Goal: Task Accomplishment & Management: Complete application form

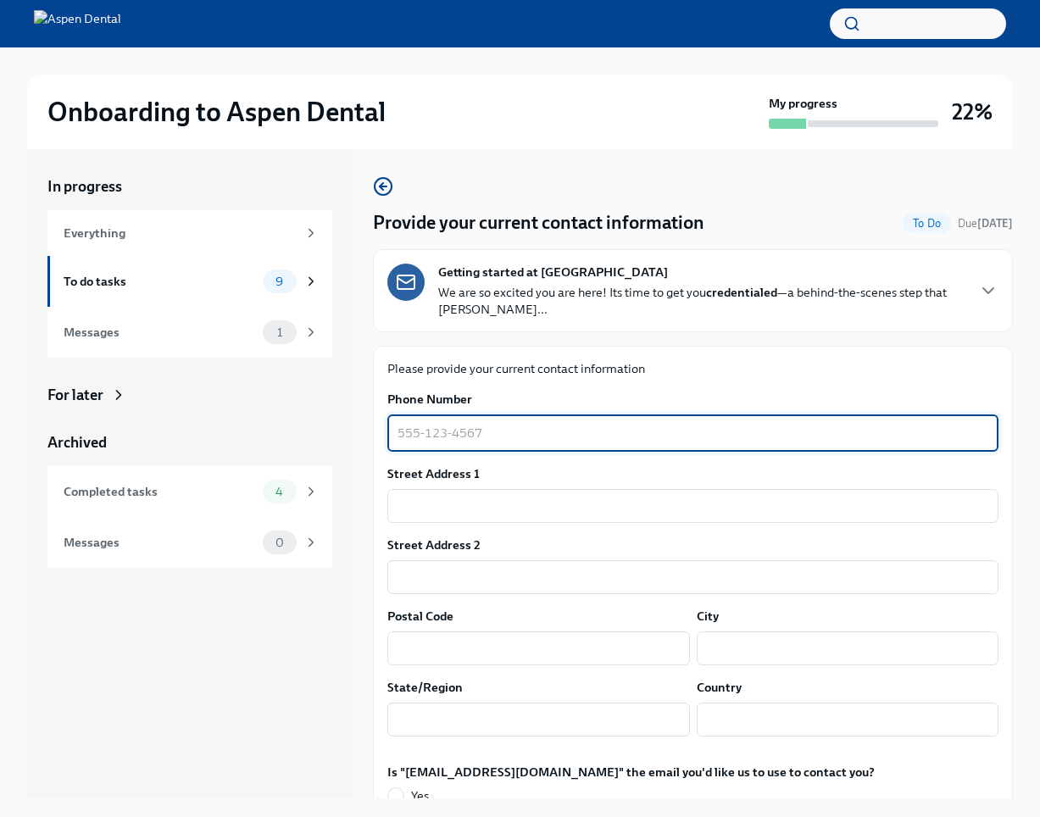
click at [460, 443] on textarea "Phone Number" at bounding box center [693, 433] width 591 height 20
type textarea "7863198476"
click at [426, 510] on input "text" at bounding box center [693, 506] width 611 height 34
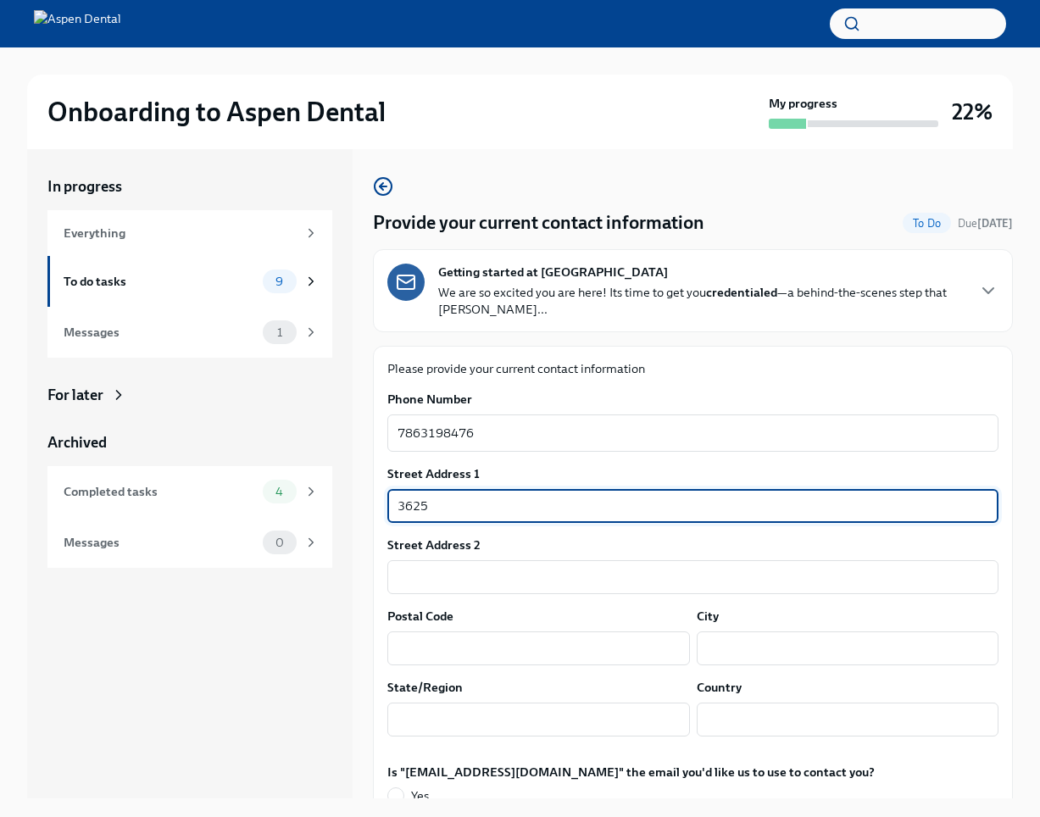
type input "[STREET_ADDRESS]"
type input "apt 10127"
type input "76008"
type input "Aledo"
type input "[GEOGRAPHIC_DATA]"
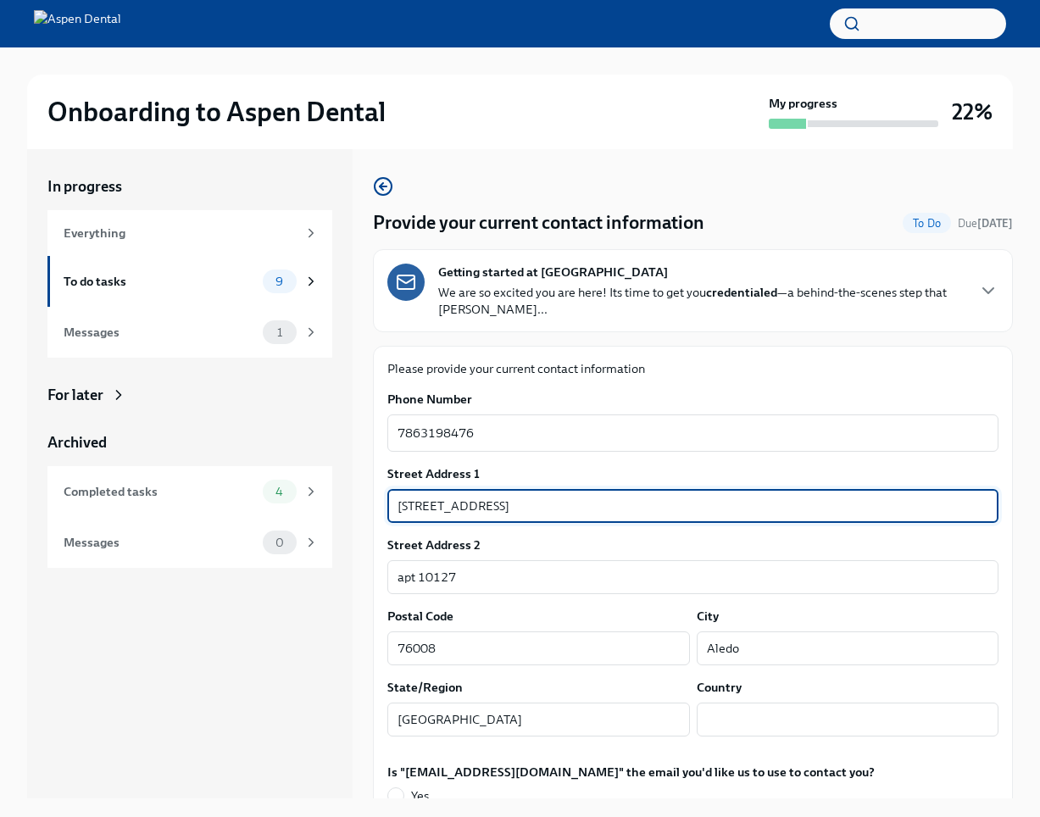
type input "US"
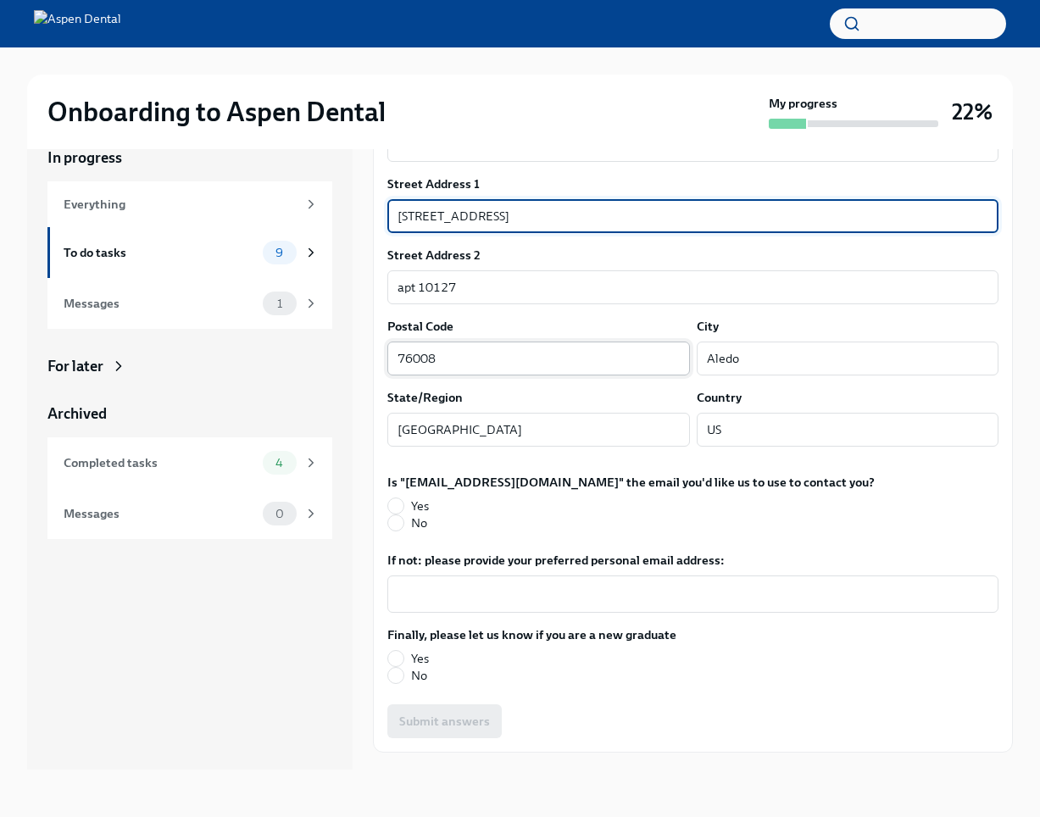
scroll to position [298, 0]
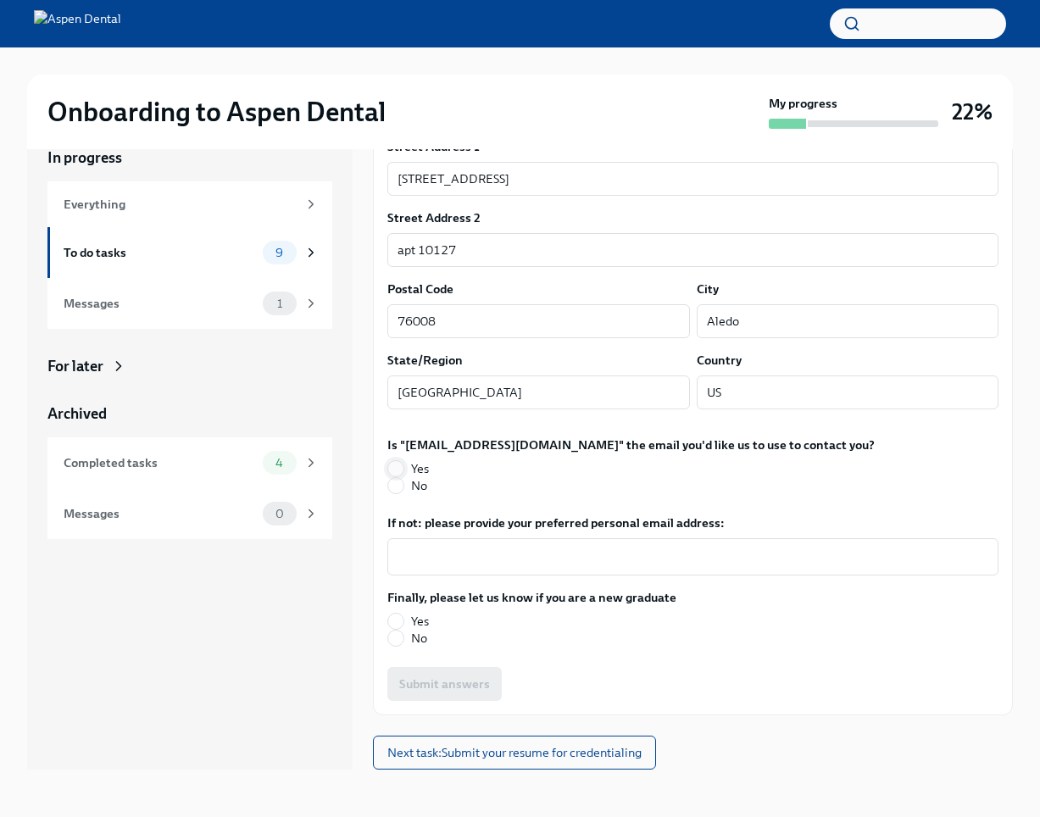
click at [399, 467] on input "Yes" at bounding box center [395, 468] width 15 height 15
radio input "true"
click at [399, 622] on input "Yes" at bounding box center [395, 621] width 15 height 15
radio input "true"
click at [398, 643] on input "No" at bounding box center [395, 638] width 15 height 15
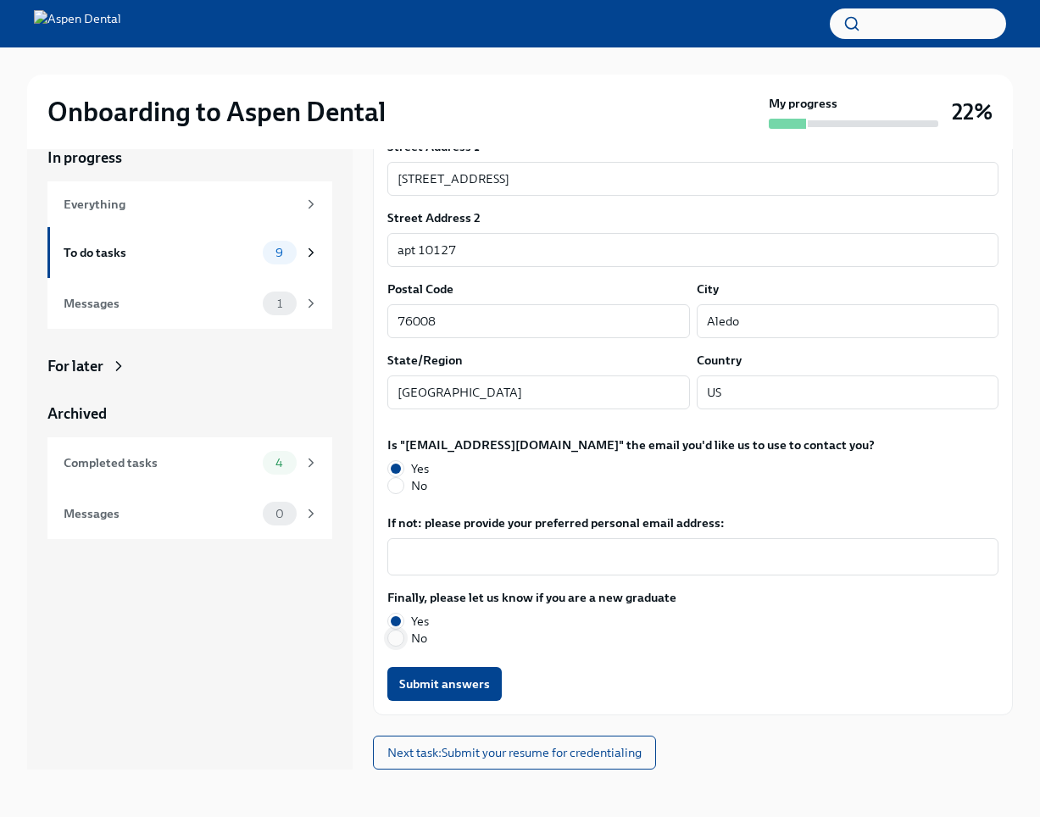
radio input "true"
click at [403, 621] on input "Yes" at bounding box center [395, 621] width 15 height 15
radio input "true"
click at [427, 684] on span "Submit answers" at bounding box center [444, 684] width 91 height 17
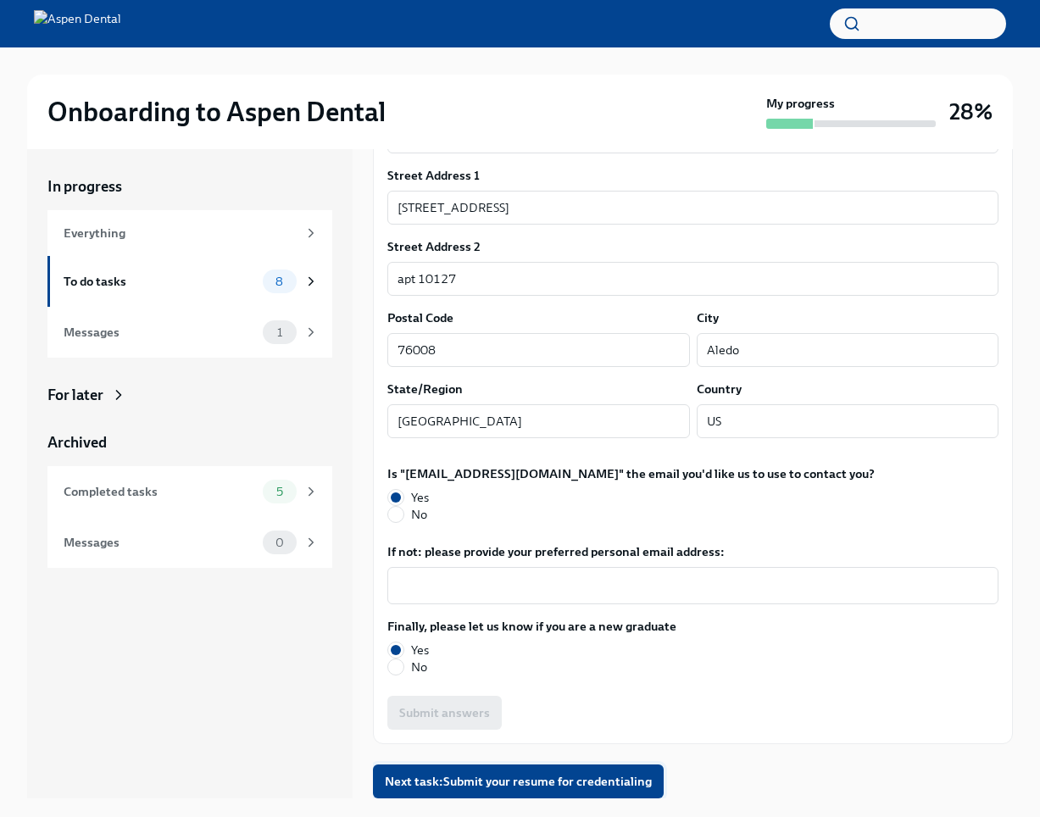
click at [575, 789] on span "Next task : Submit your resume for credentialing" at bounding box center [518, 781] width 267 height 17
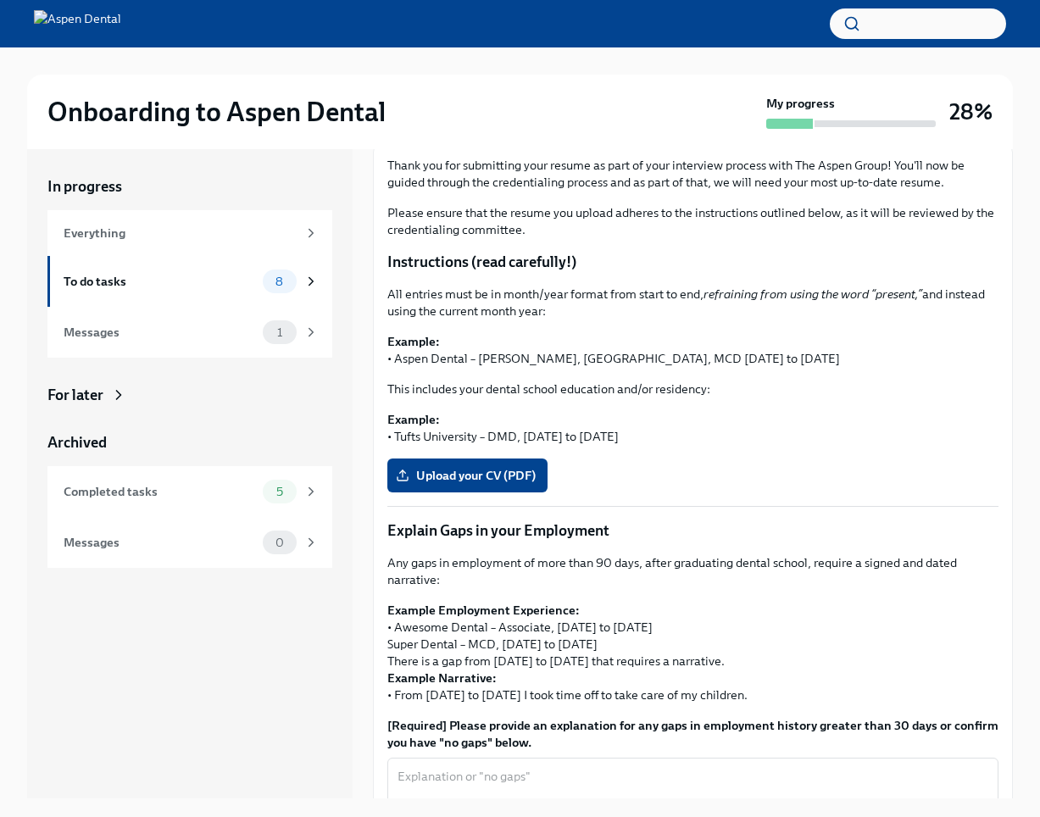
scroll to position [206, 0]
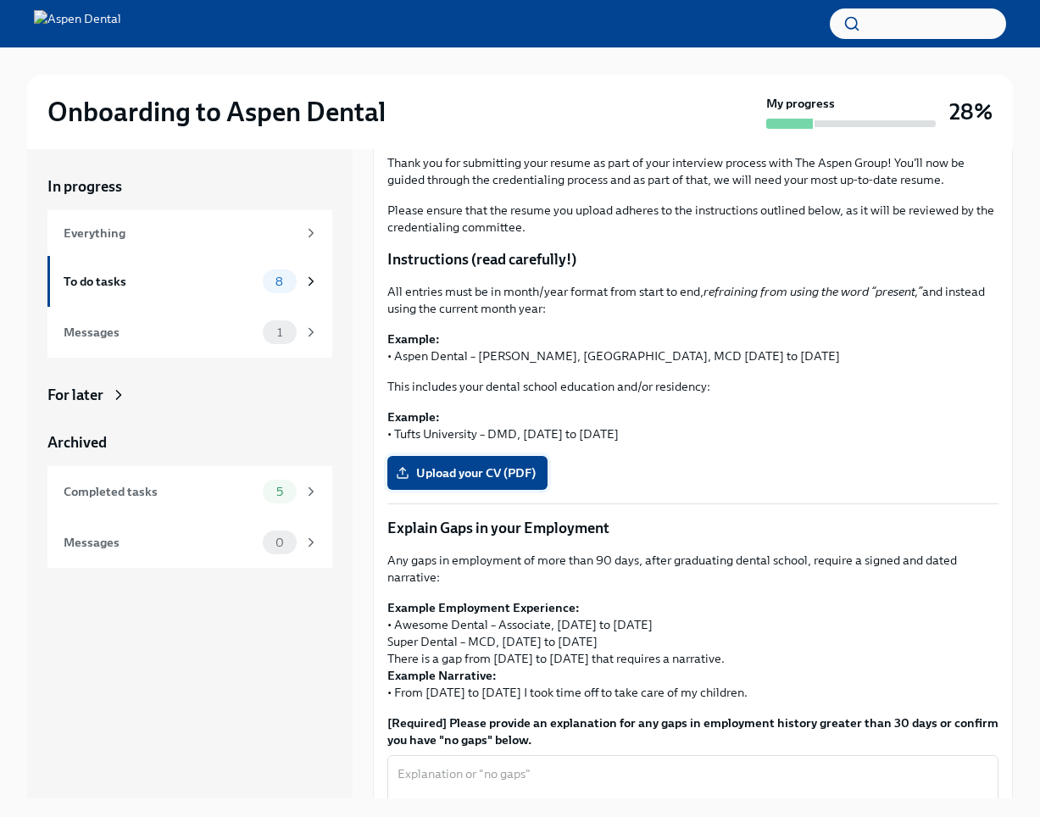
click at [457, 471] on span "Upload your CV (PDF)" at bounding box center [467, 473] width 137 height 17
click at [0, 0] on input "Upload your CV (PDF)" at bounding box center [0, 0] width 0 height 0
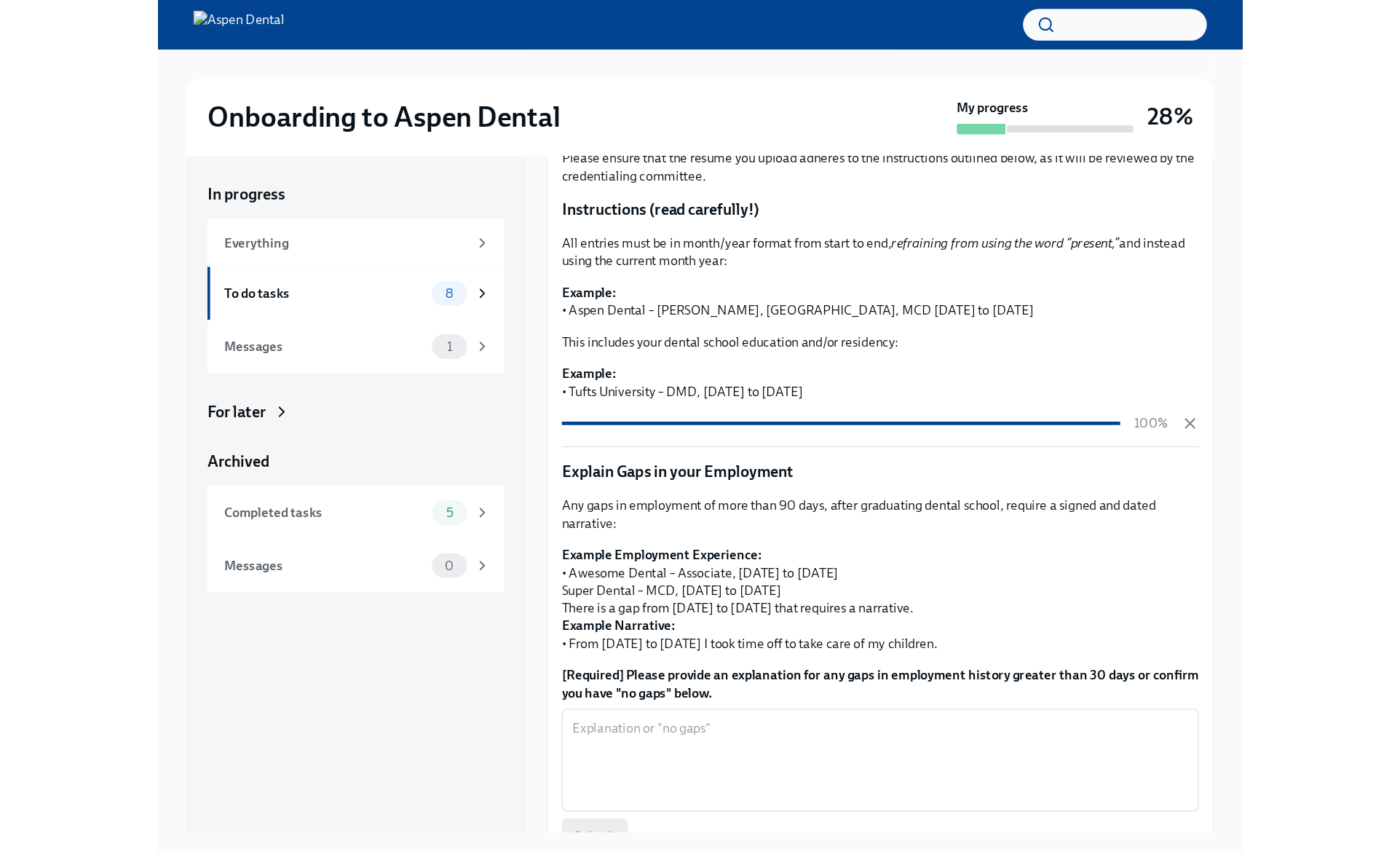
scroll to position [344, 0]
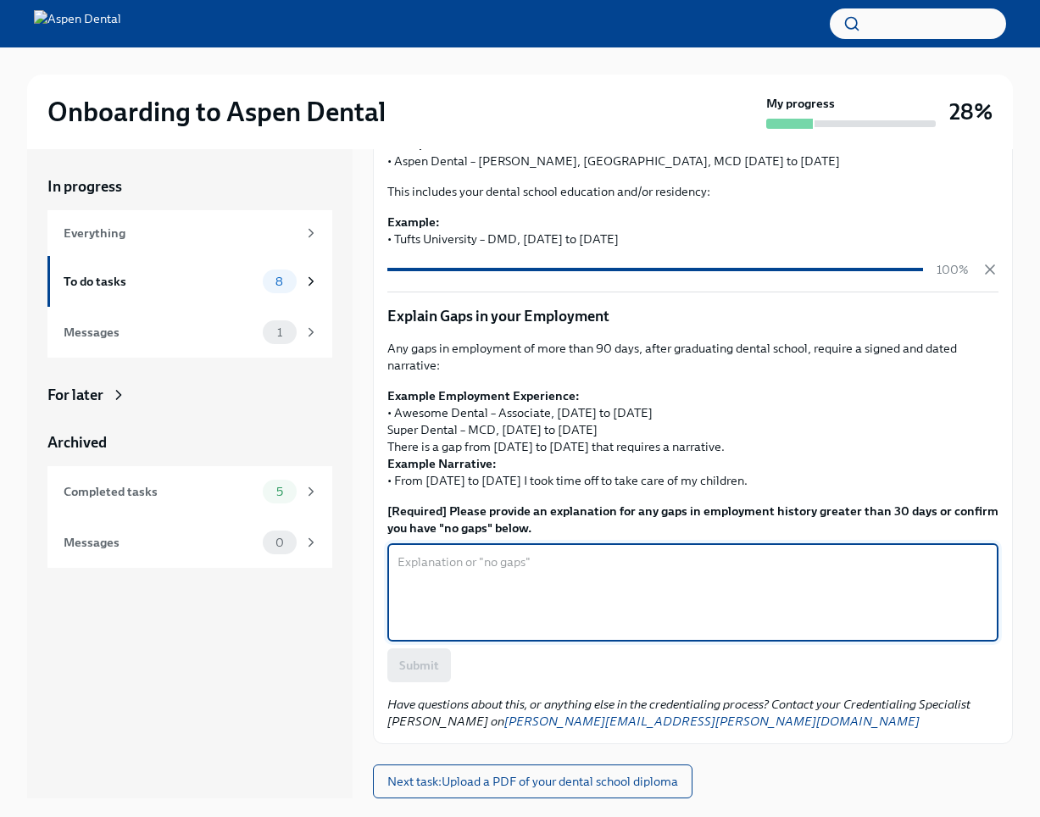
click at [518, 588] on textarea "[Required] Please provide an explanation for any gaps in employment history gre…" at bounding box center [693, 592] width 591 height 81
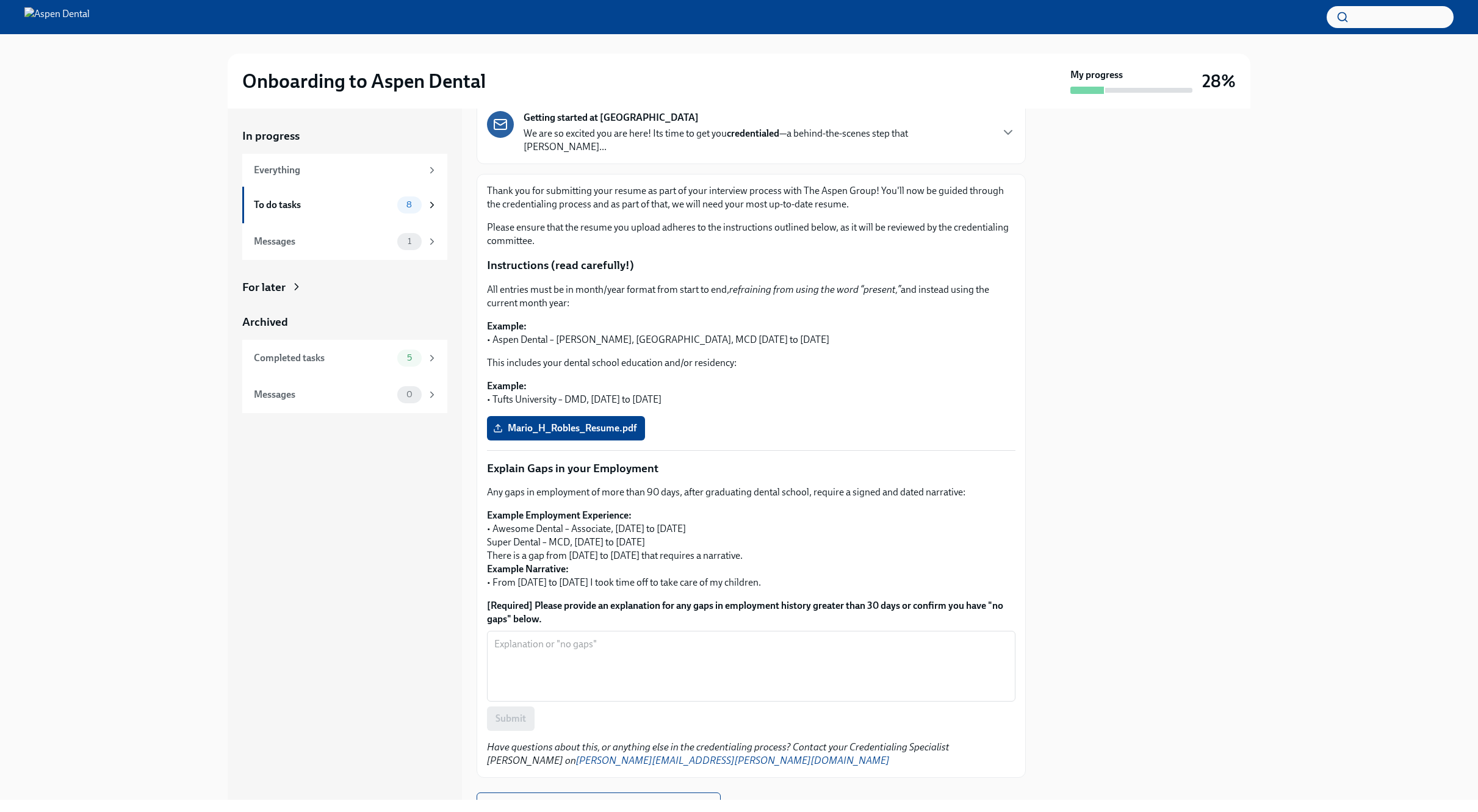
scroll to position [123, 0]
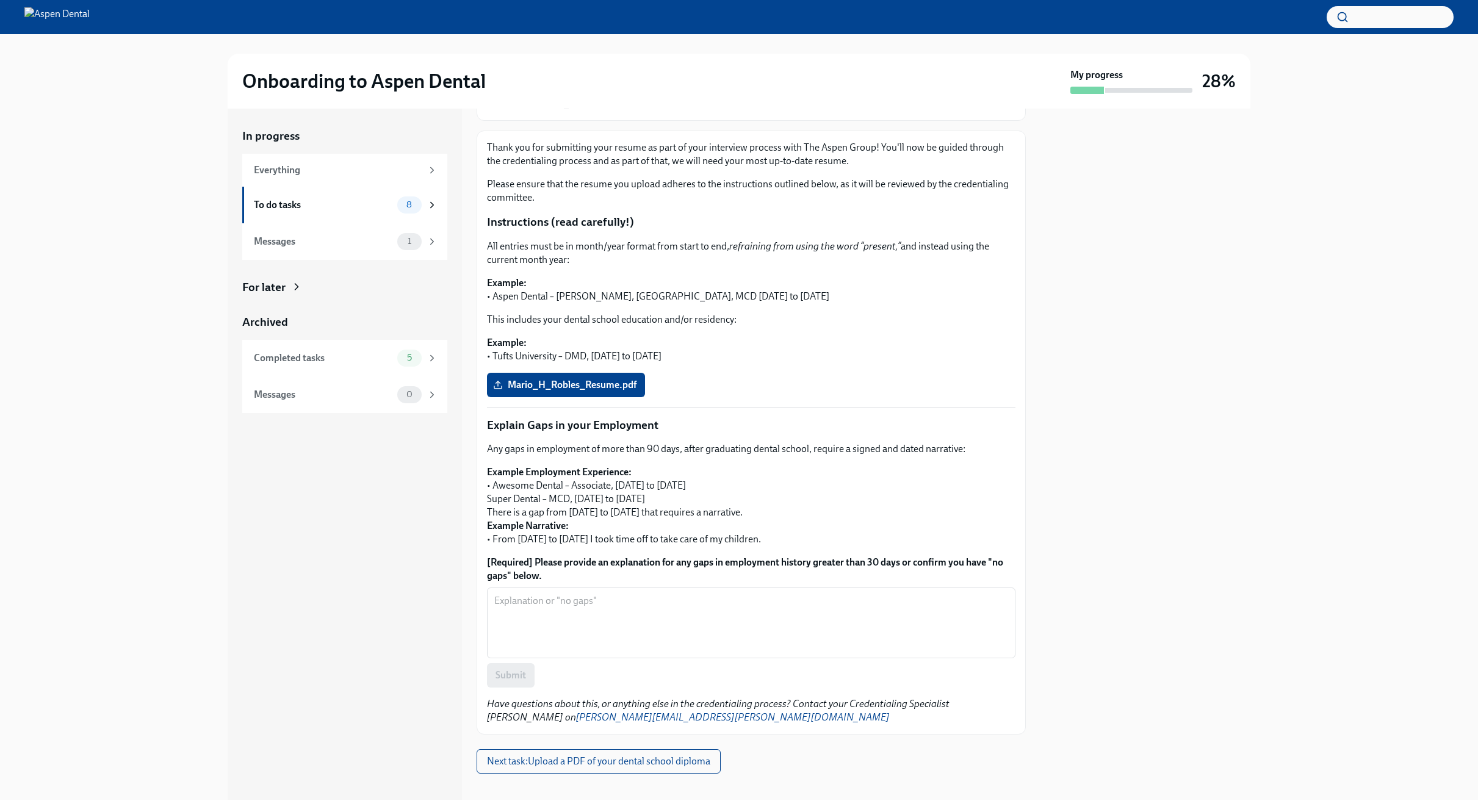
drag, startPoint x: 487, startPoint y: 411, endPoint x: 862, endPoint y: 536, distance: 395.3
click at [748, 536] on div "Thank you for submitting your resume as part of your interview process with The…" at bounding box center [751, 432] width 528 height 583
copy div "Explain Gaps in your Employment Any gaps in employment of more than 90 days, af…"
click at [665, 588] on textarea "[Required] Please provide an explanation for any gaps in employment history gre…" at bounding box center [751, 622] width 514 height 58
paste textarea "From 2016 to [DATE], I dedicated my time to validating my foreign dental degree…"
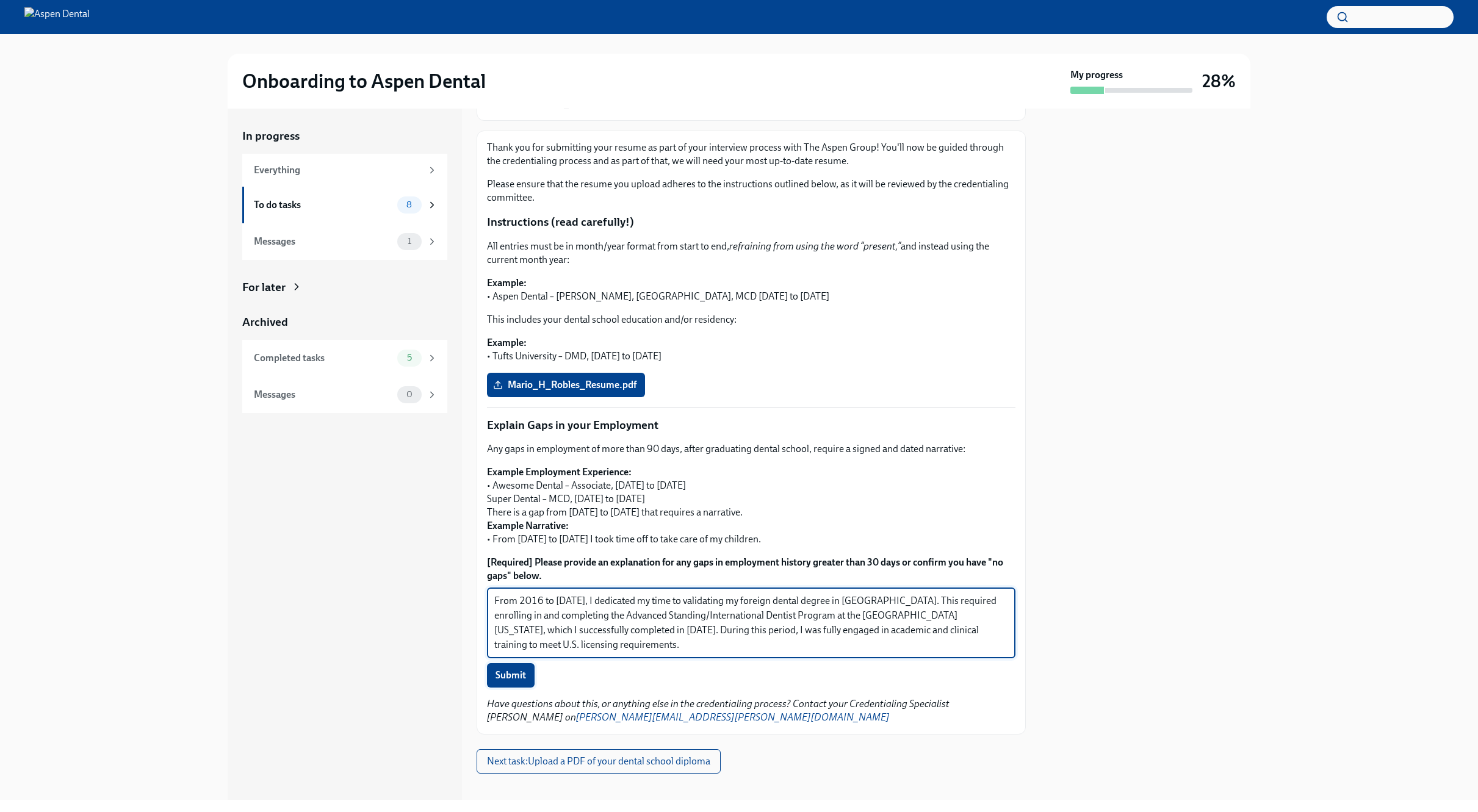
type textarea "From 2016 to [DATE], I dedicated my time to validating my foreign dental degree…"
click at [511, 588] on span "Submit" at bounding box center [511, 675] width 30 height 12
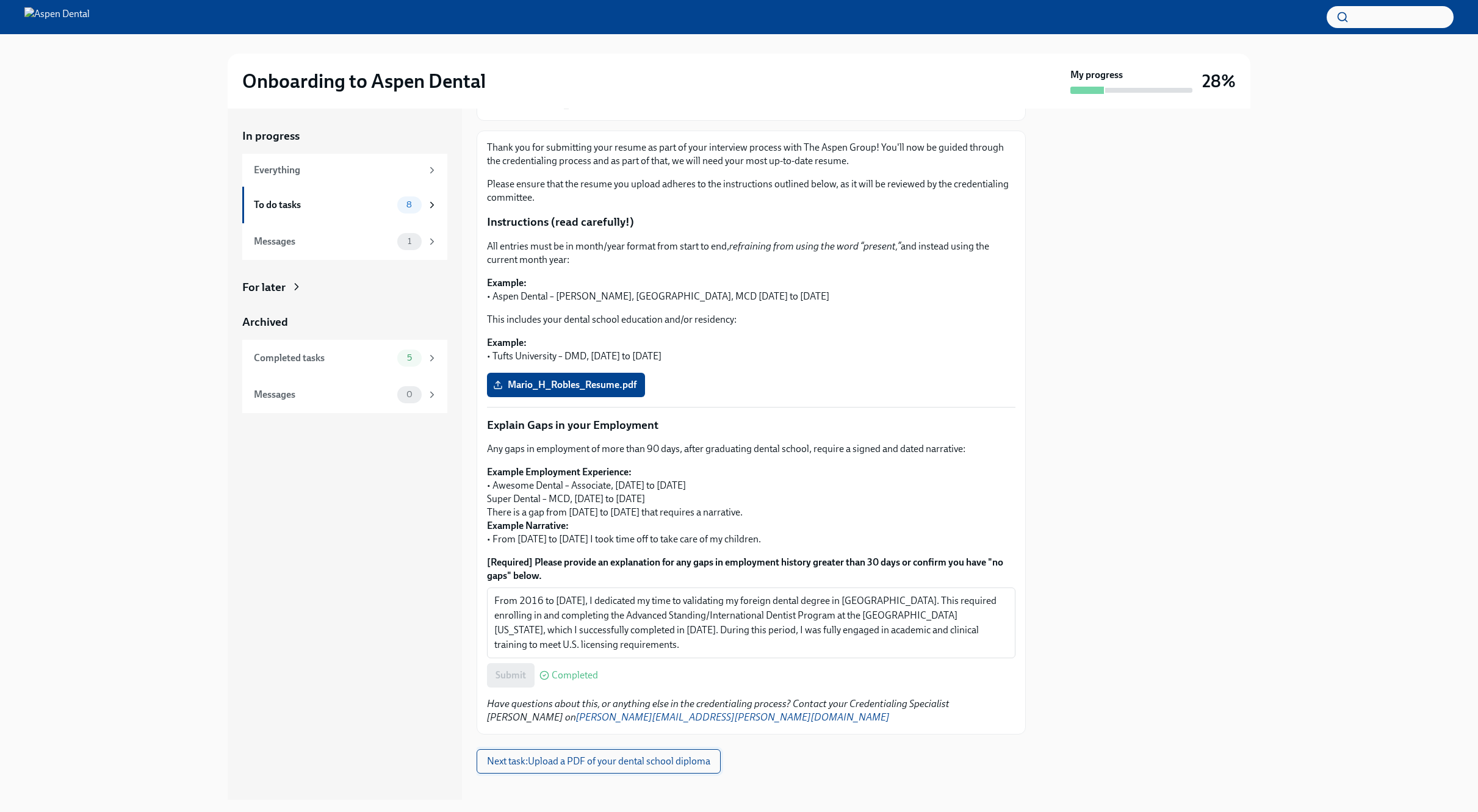
click at [574, 588] on span "Next task : Upload a PDF of your dental school diploma" at bounding box center [599, 761] width 223 height 12
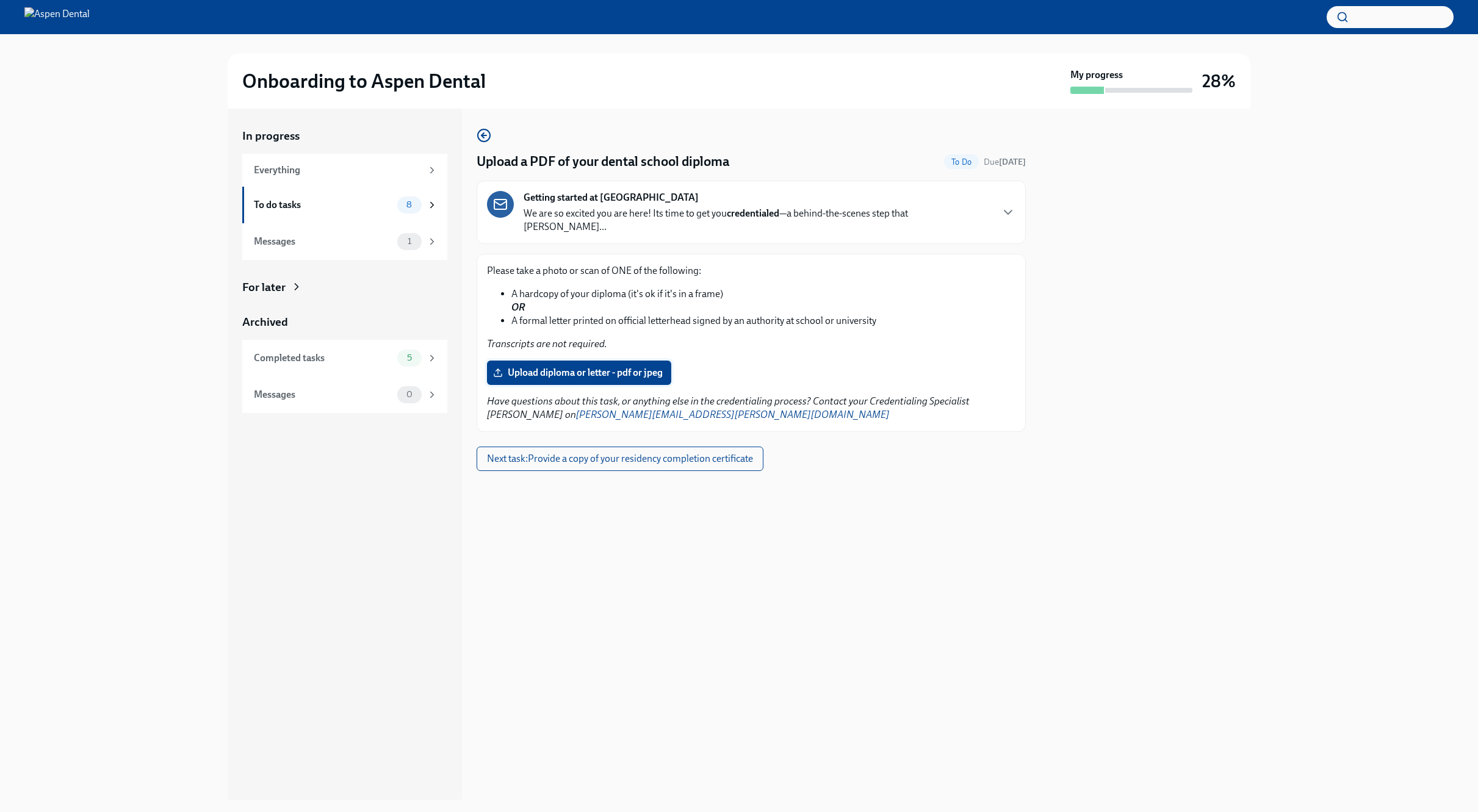
click at [549, 367] on span "Upload diploma or letter - pdf or jpeg" at bounding box center [579, 373] width 167 height 12
click at [0, 0] on input "Upload diploma or letter - pdf or jpeg" at bounding box center [0, 0] width 0 height 0
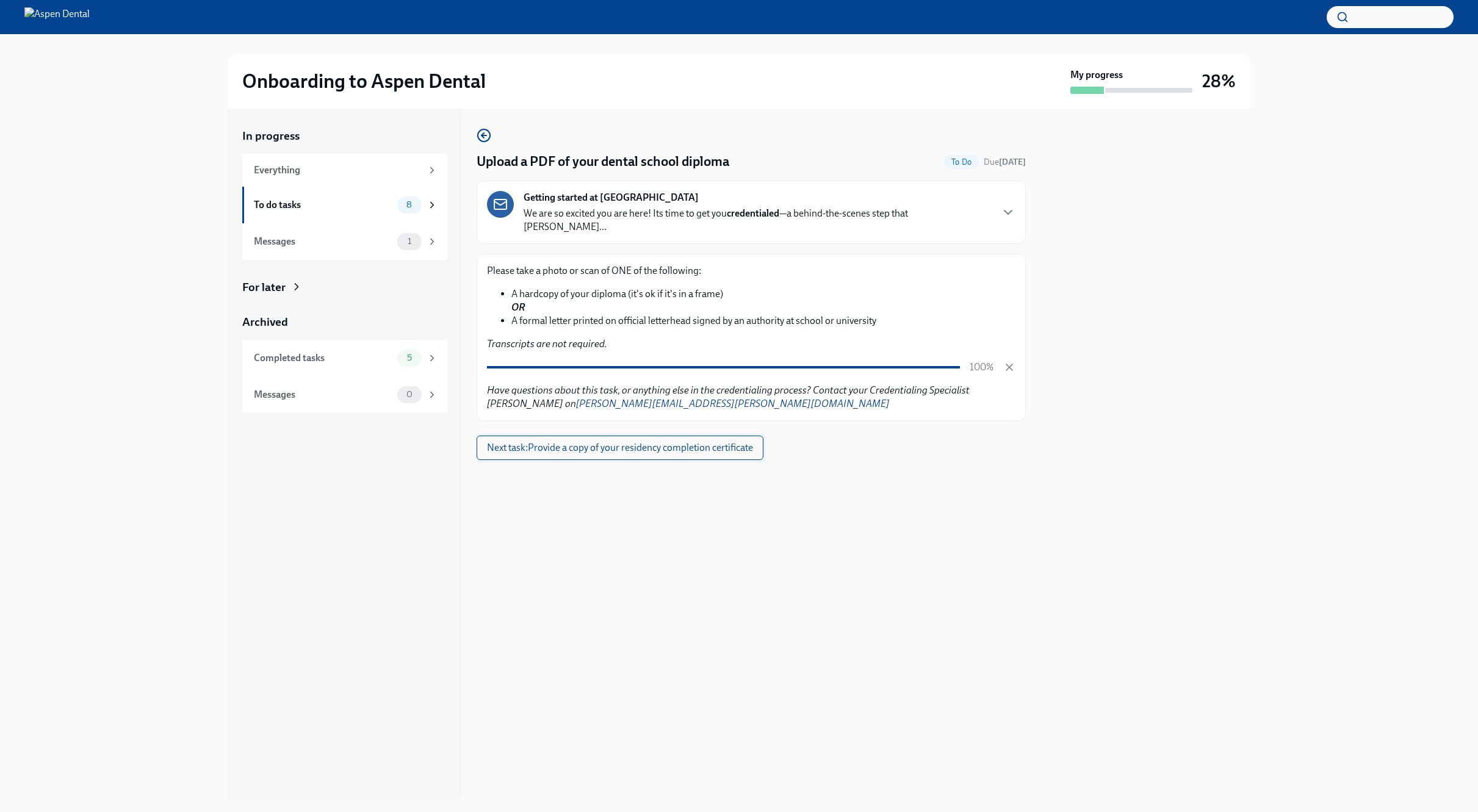
click at [566, 442] on span "Next task : Provide a copy of your residency completion certificate" at bounding box center [620, 447] width 266 height 12
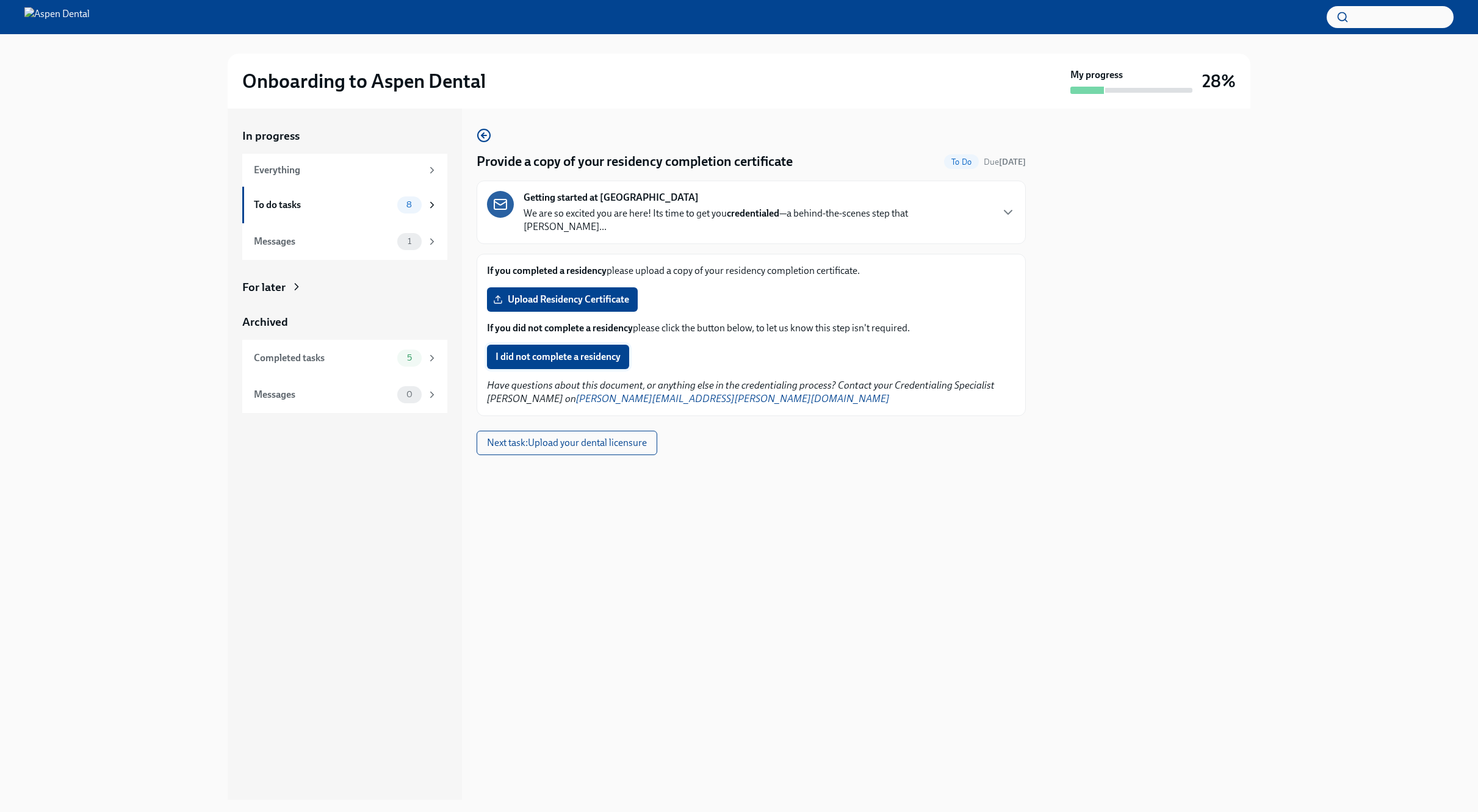
click at [530, 351] on span "I did not complete a residency" at bounding box center [558, 357] width 125 height 12
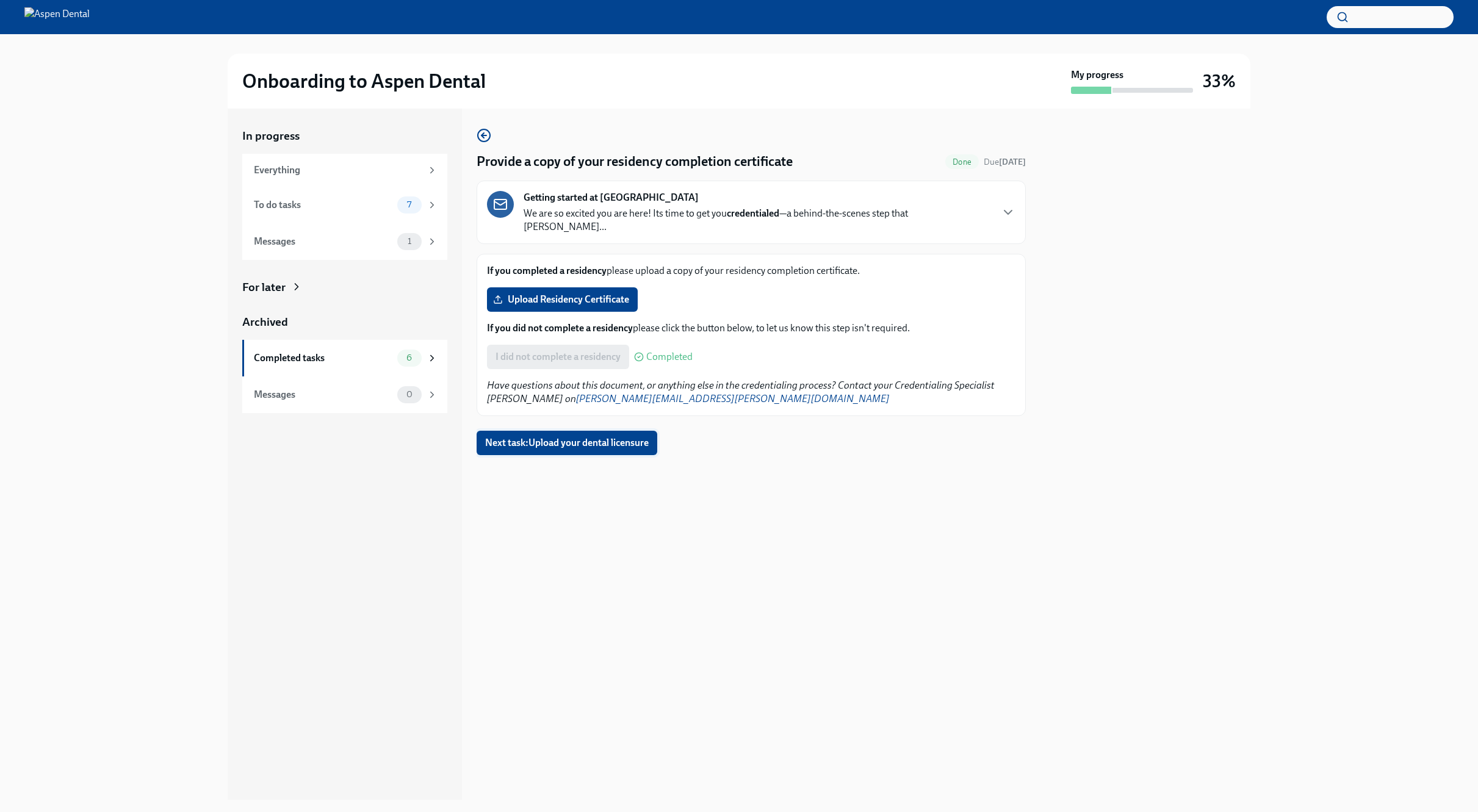
click at [533, 437] on span "Next task : Upload your dental licensure" at bounding box center [566, 442] width 163 height 12
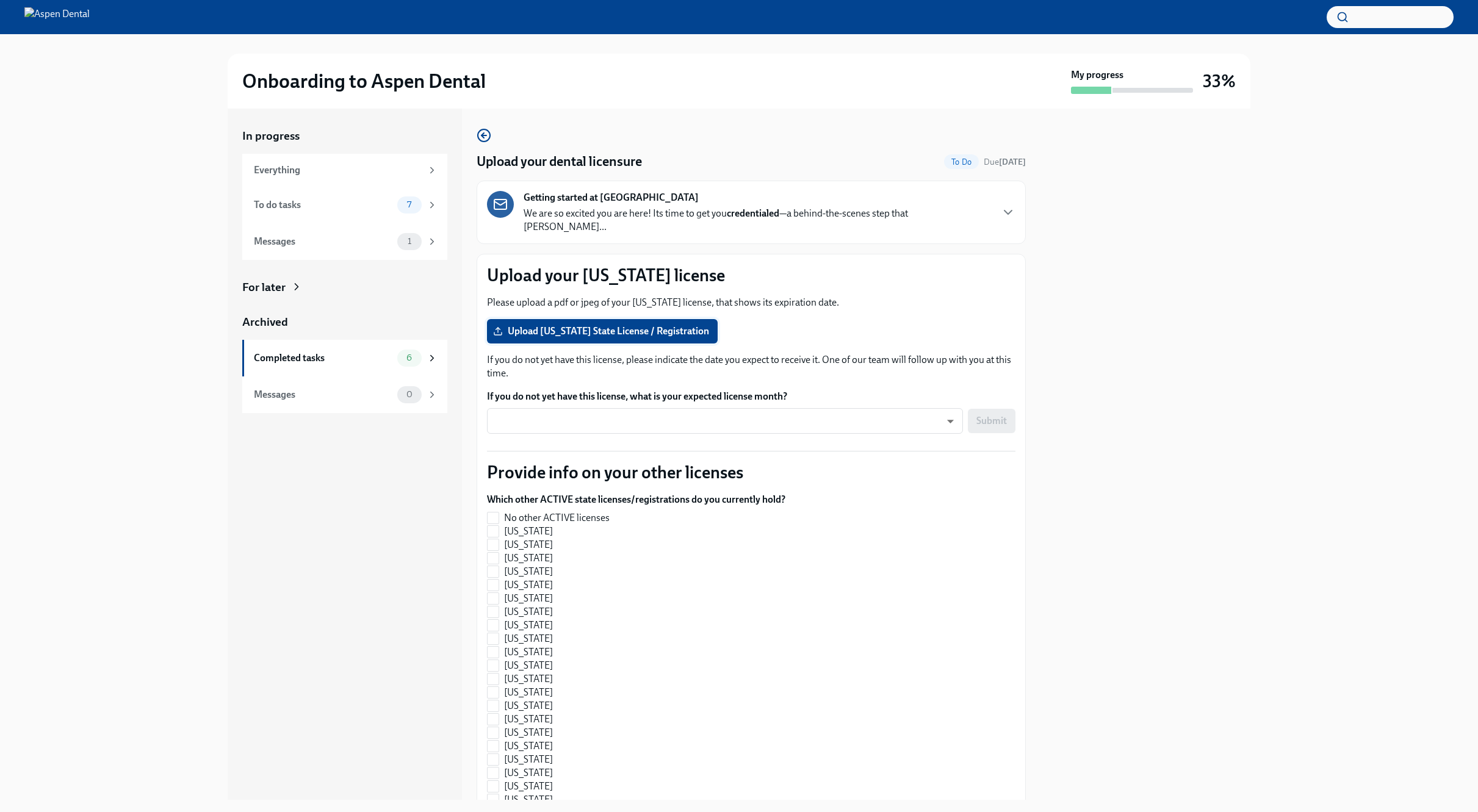
click at [560, 325] on span "Upload [US_STATE] State License / Registration" at bounding box center [602, 331] width 214 height 12
click at [0, 0] on input "Upload [US_STATE] State License / Registration" at bounding box center [0, 0] width 0 height 0
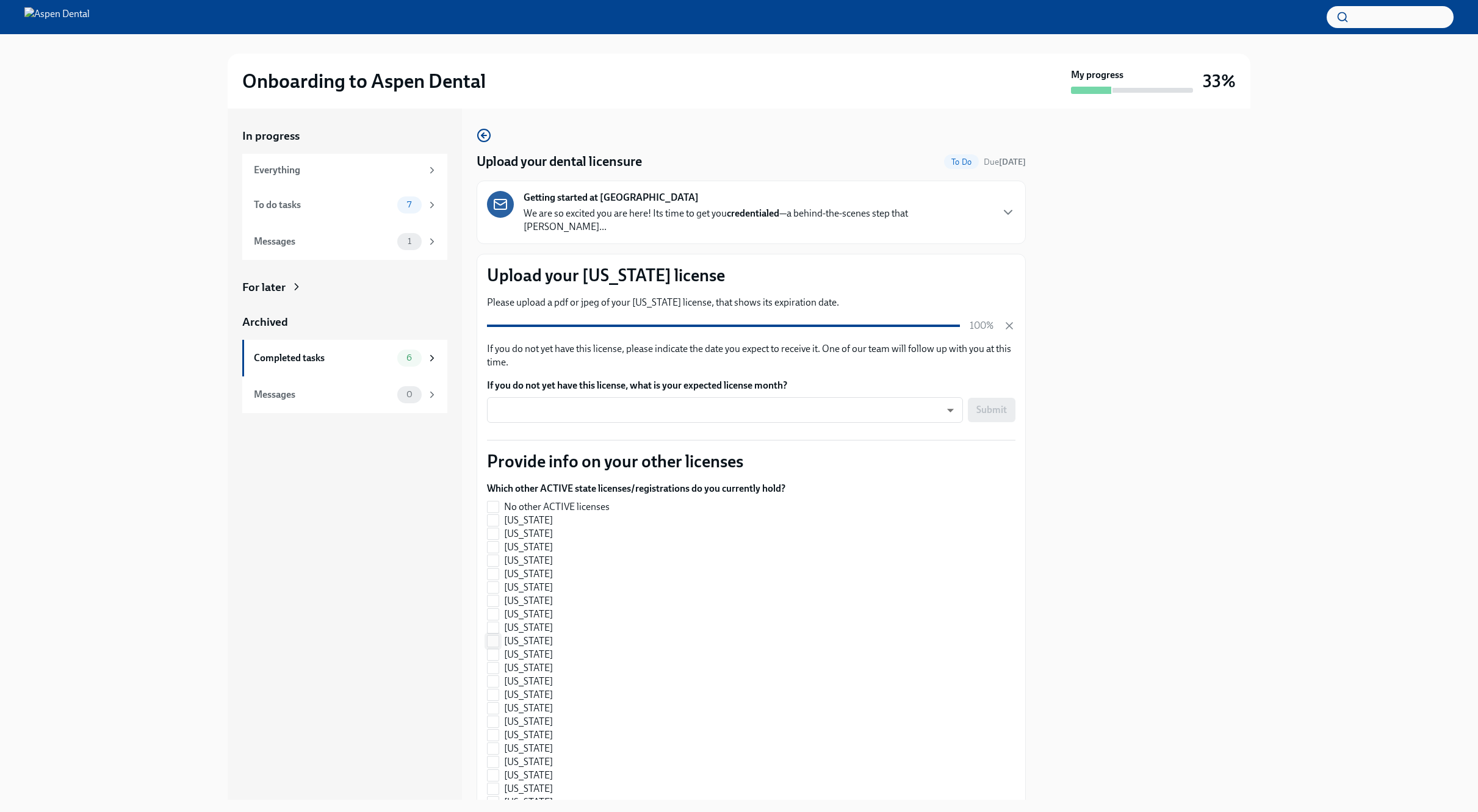
click at [497, 588] on input "[US_STATE]" at bounding box center [493, 641] width 11 height 11
checkbox input "true"
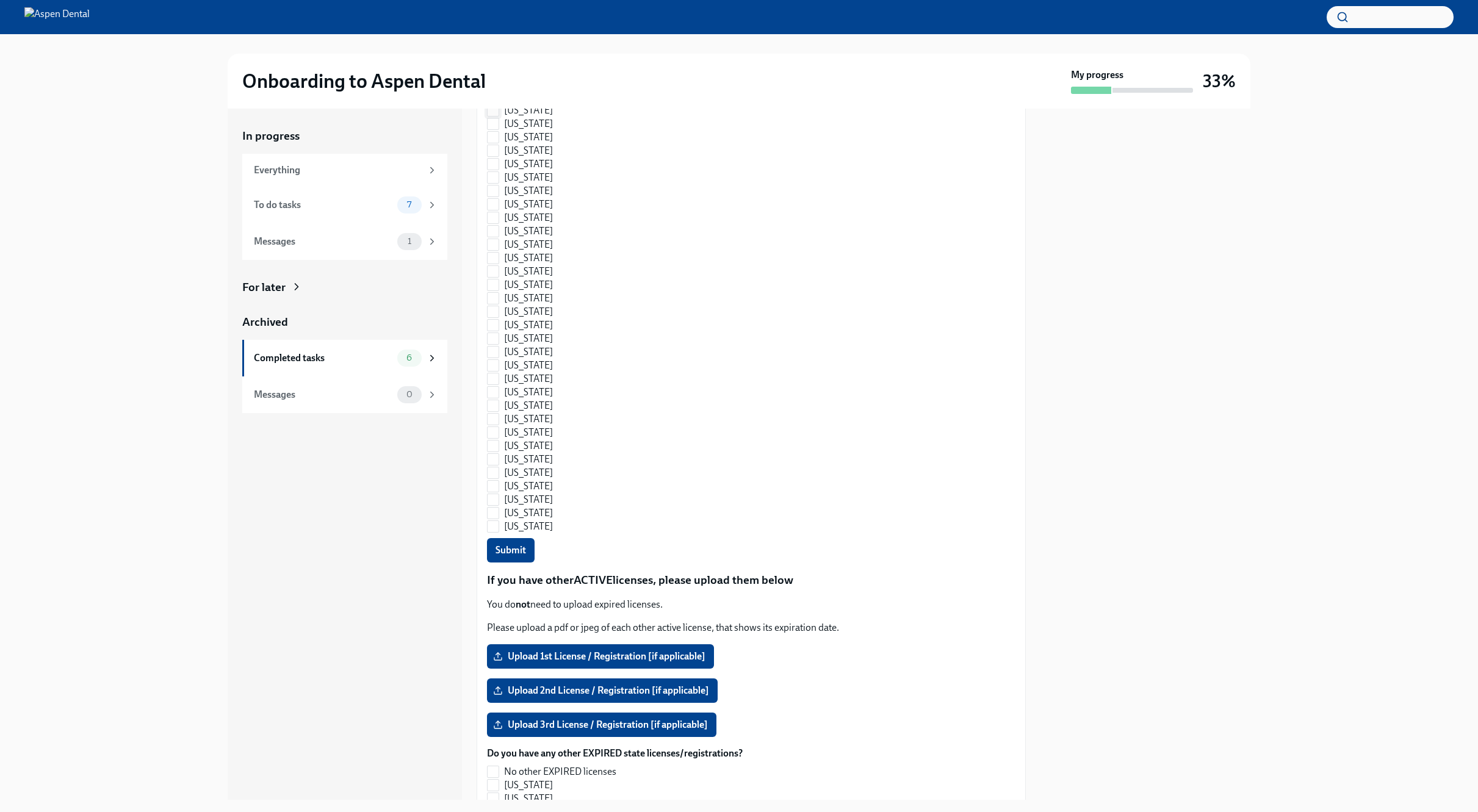
scroll to position [673, 0]
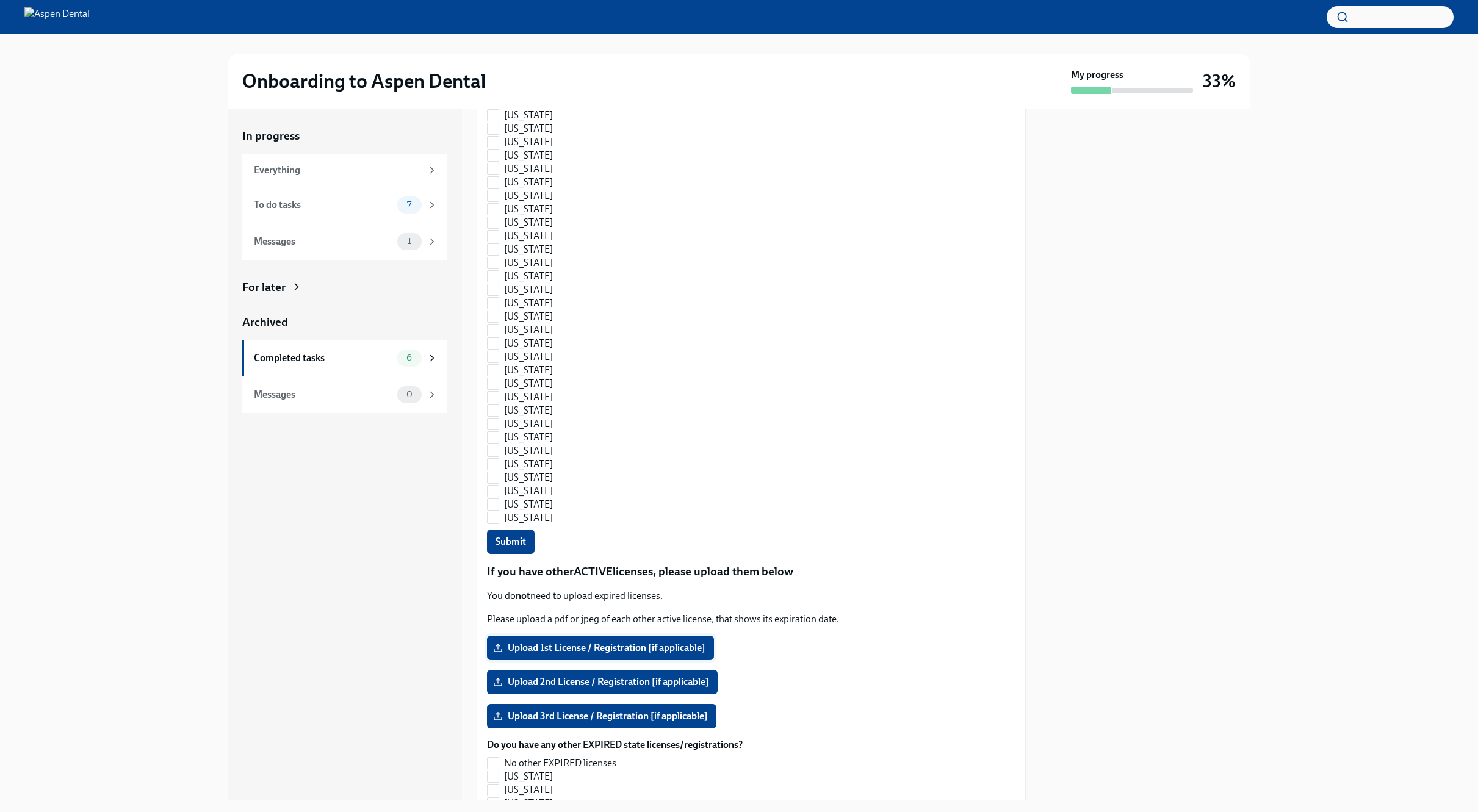
click at [552, 588] on span "Upload 1st License / Registration [if applicable]" at bounding box center [601, 647] width 210 height 12
click at [0, 0] on input "Upload 1st License / Registration [if applicable]" at bounding box center [0, 0] width 0 height 0
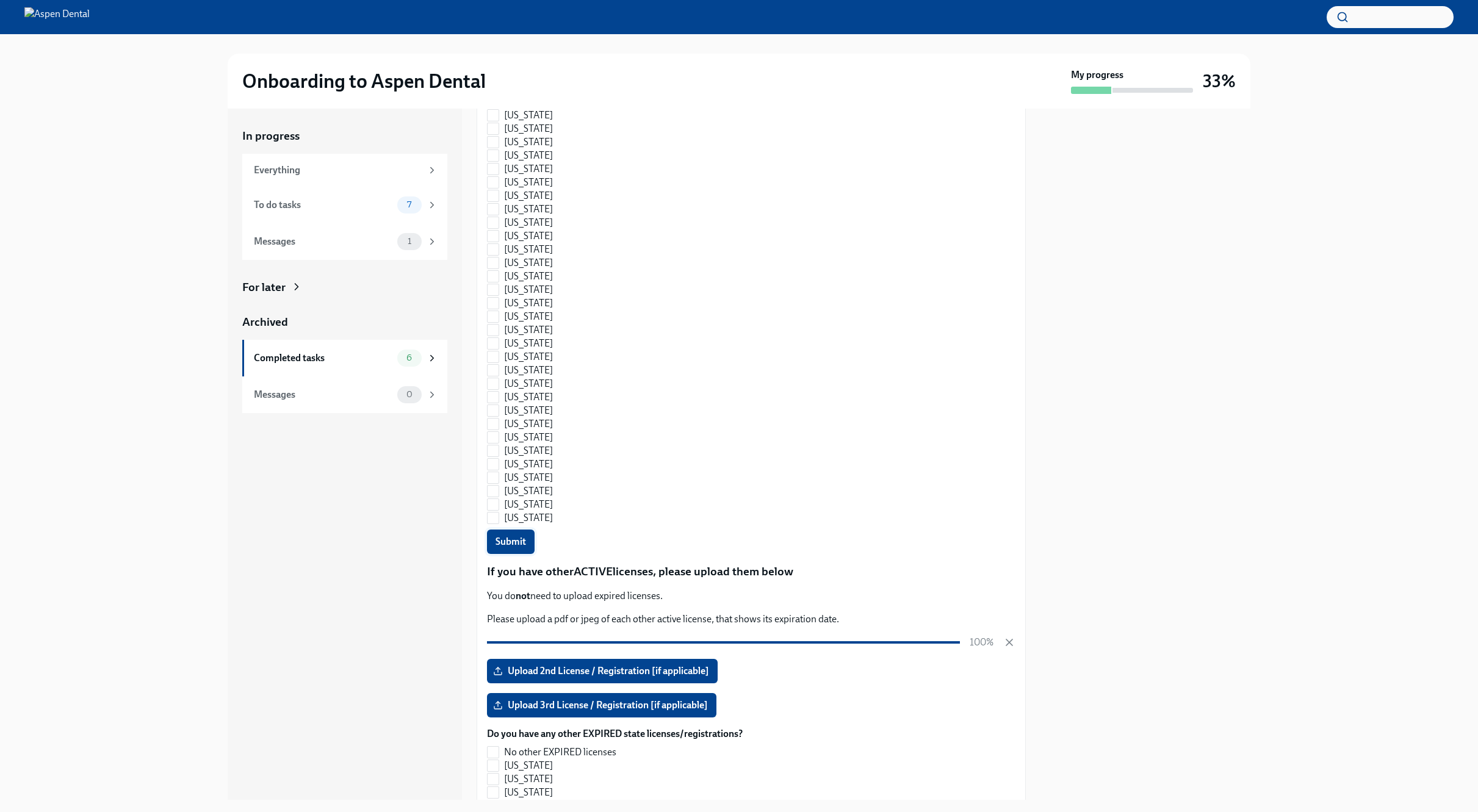
click at [512, 536] on span "Submit" at bounding box center [511, 542] width 30 height 12
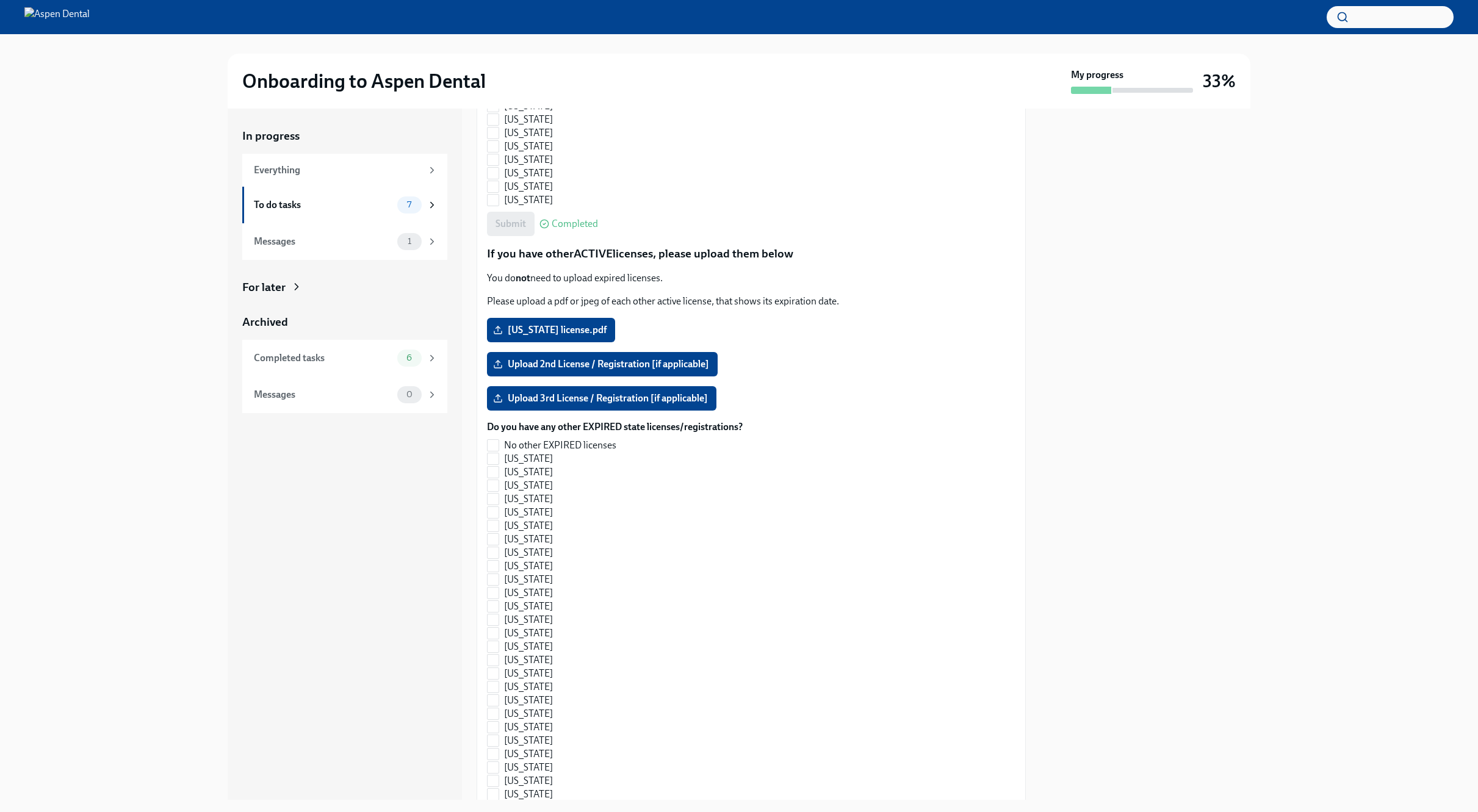
scroll to position [1005, 0]
click at [495, 437] on input "No other EXPIRED licenses" at bounding box center [493, 442] width 11 height 11
checkbox input "true"
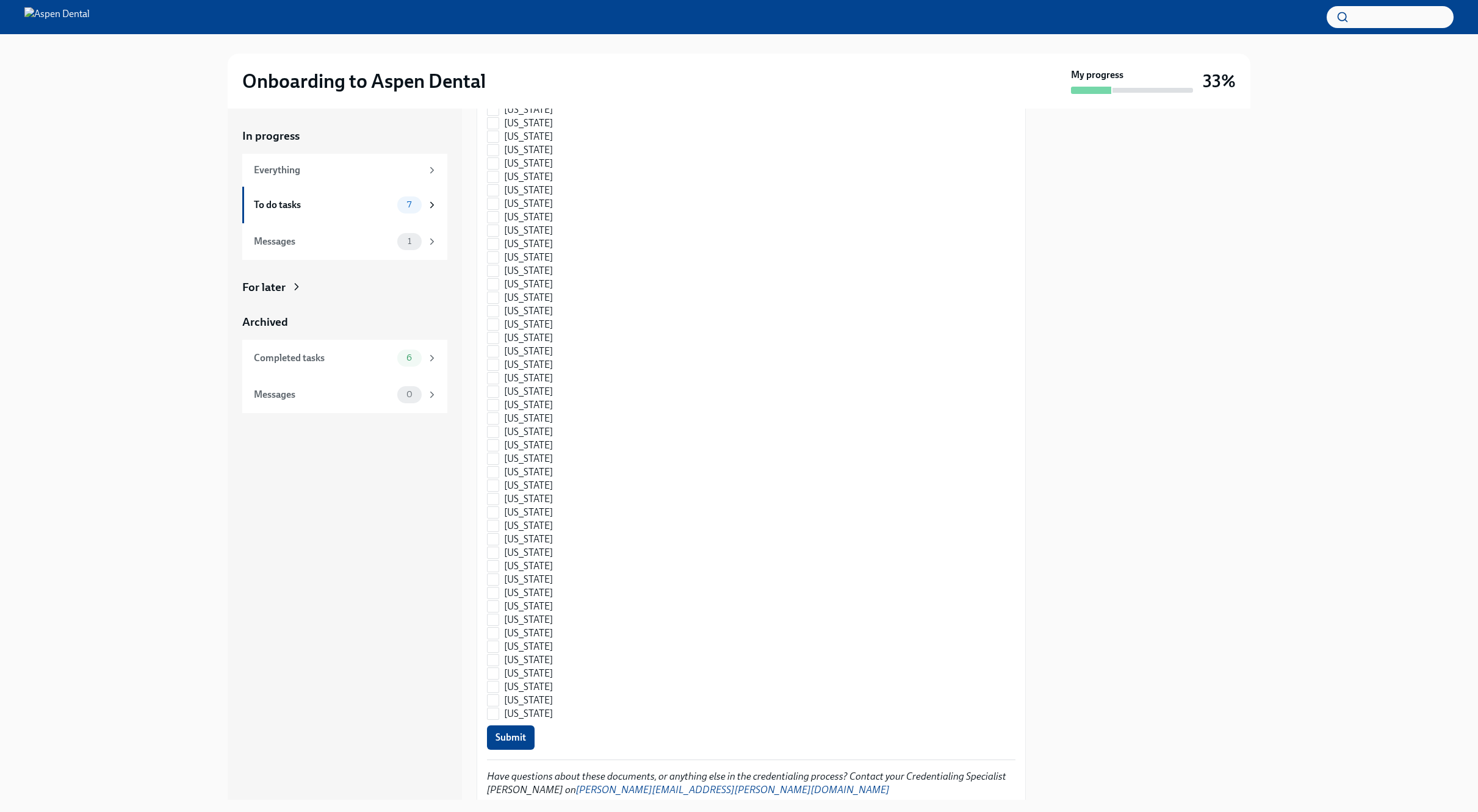
scroll to position [1490, 0]
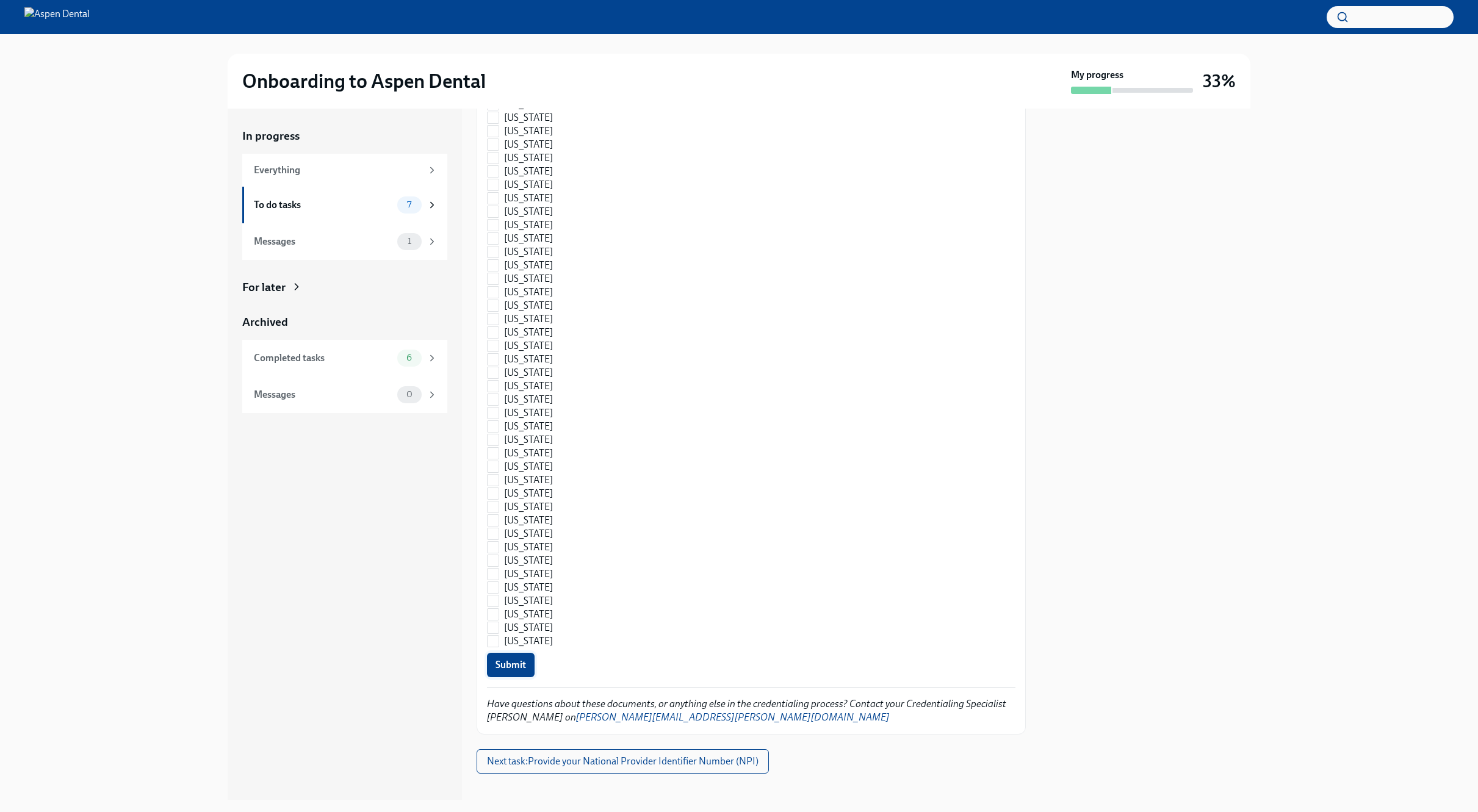
click at [517, 588] on button "Submit" at bounding box center [511, 665] width 47 height 24
click at [563, 588] on span "Next task : Provide your National Provider Identifier Number (NPI)" at bounding box center [622, 761] width 271 height 12
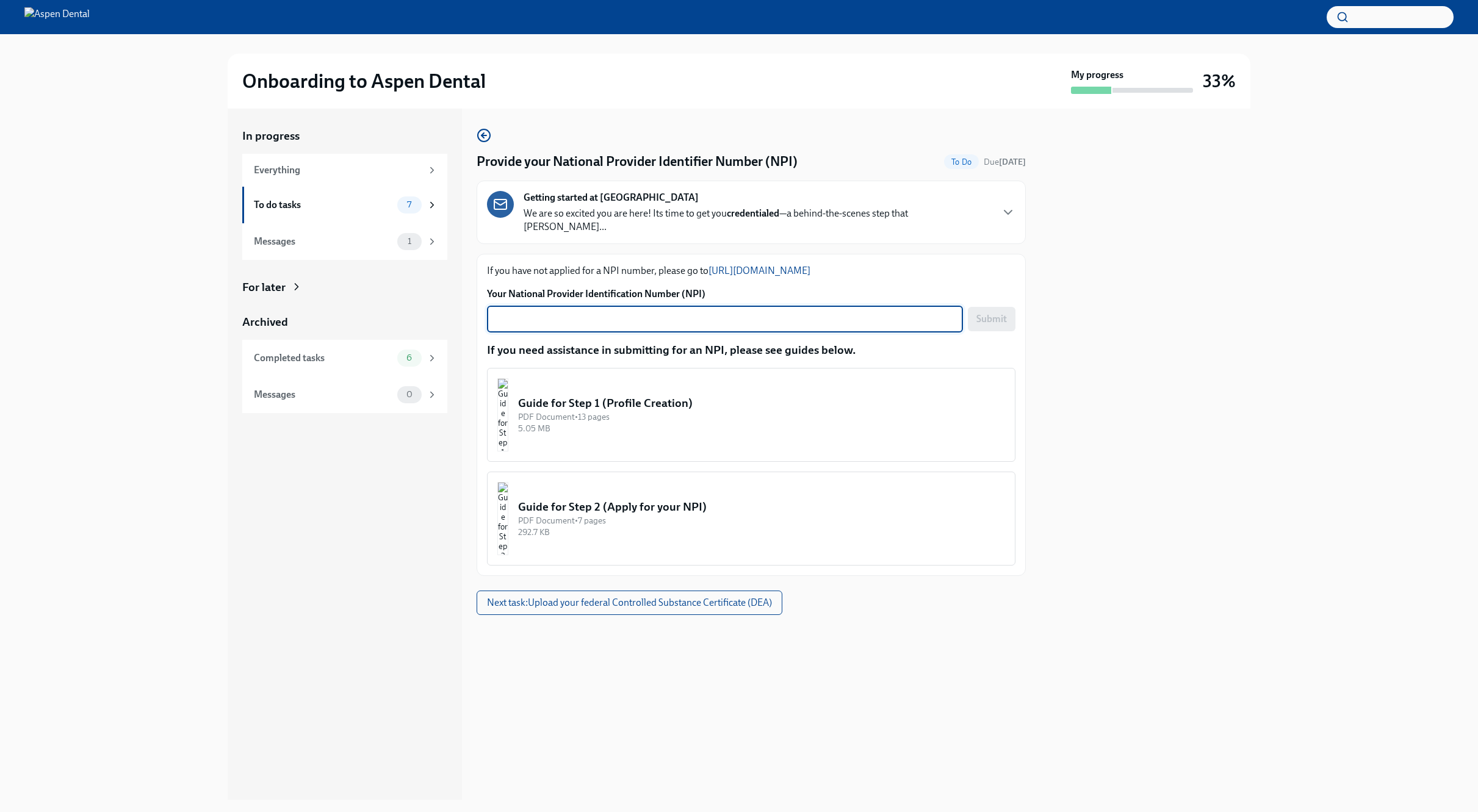
click at [544, 311] on textarea "Your National Provider Identification Number (NPI)" at bounding box center [725, 319] width 461 height 14
type textarea "1861381113"
click at [748, 313] on span "Submit" at bounding box center [992, 319] width 30 height 12
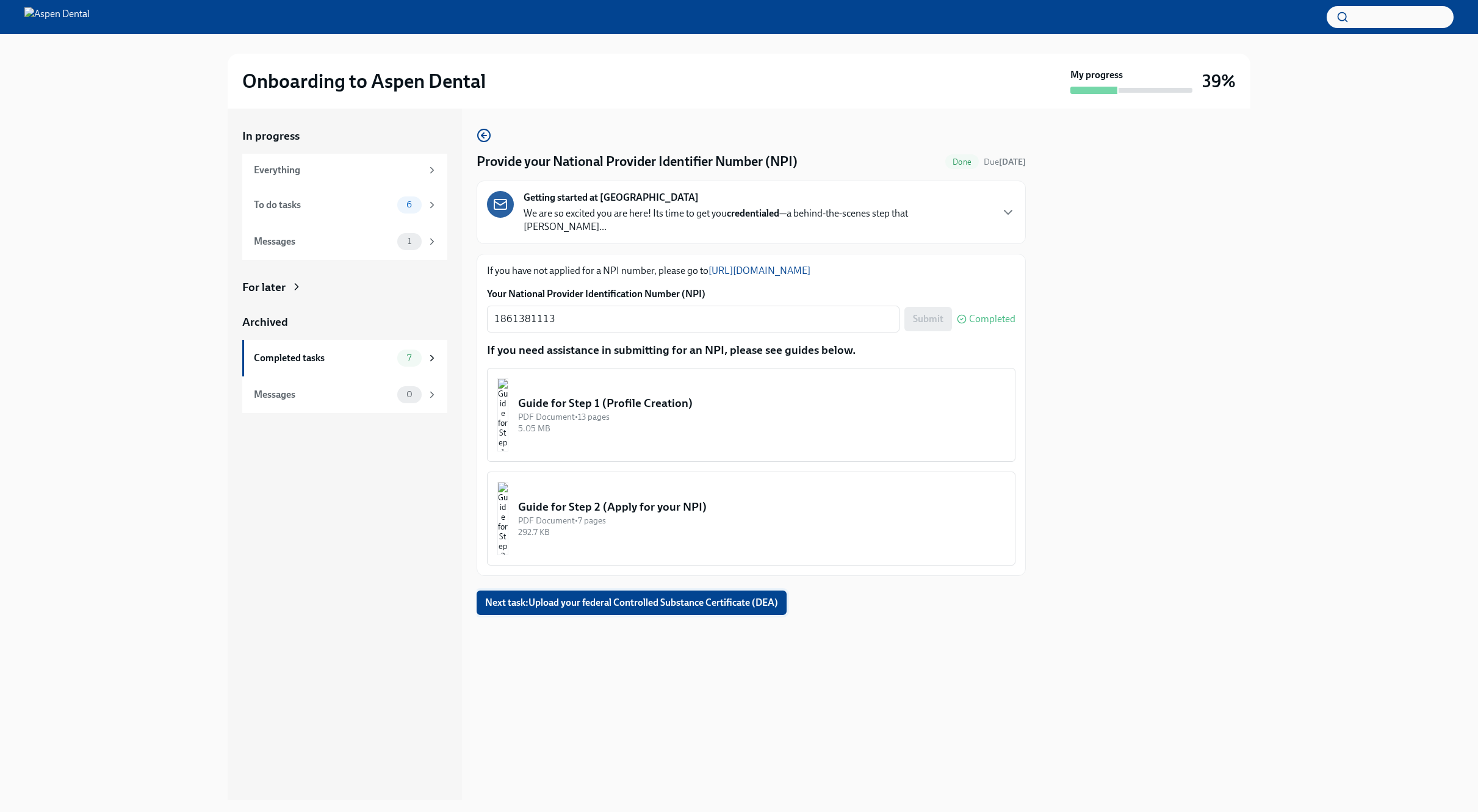
click at [565, 588] on span "Next task : Upload your federal Controlled Substance Certificate (DEA)" at bounding box center [631, 602] width 293 height 12
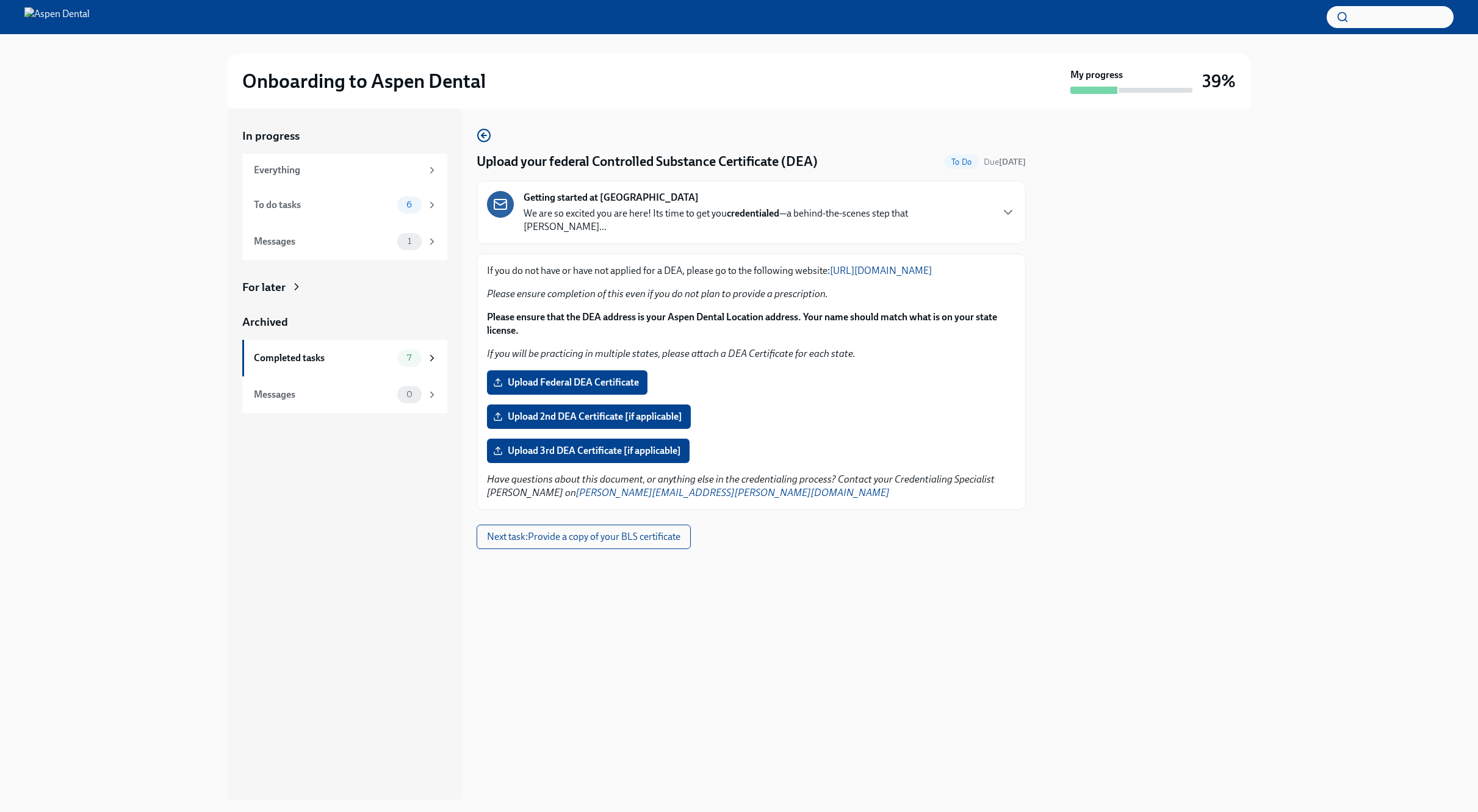
click at [748, 265] on link "[URL][DOMAIN_NAME]" at bounding box center [881, 270] width 102 height 12
